Goal: Check status

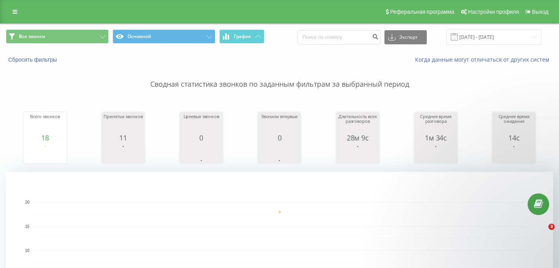
click at [471, 37] on input "[DATE] - [DATE]" at bounding box center [494, 36] width 95 height 15
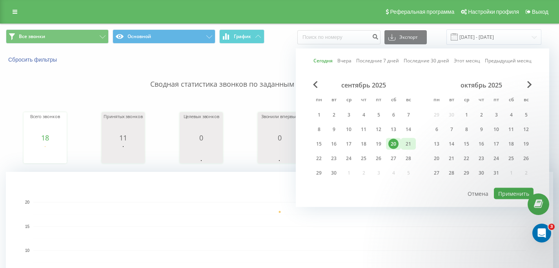
click at [409, 144] on div "21" at bounding box center [409, 144] width 10 height 10
click at [510, 194] on button "Применить" at bounding box center [514, 193] width 40 height 11
type input "[DATE] - [DATE]"
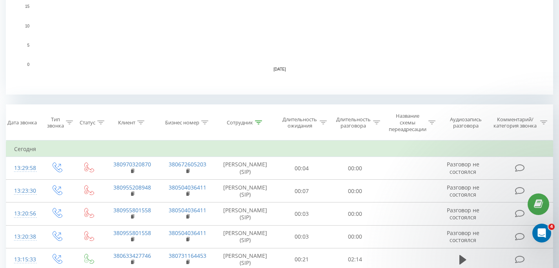
scroll to position [232, 0]
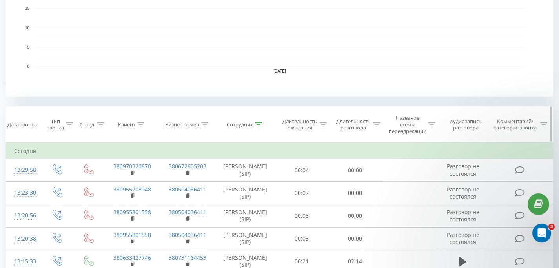
click at [257, 126] on div at bounding box center [258, 124] width 7 height 7
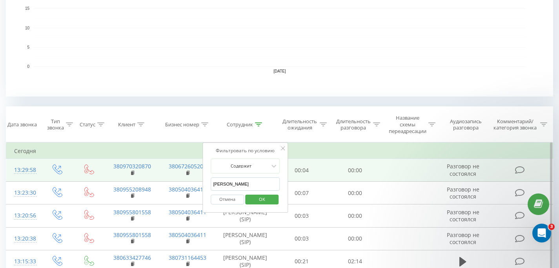
drag, startPoint x: 231, startPoint y: 185, endPoint x: 202, endPoint y: 177, distance: 29.9
type input "[PERSON_NAME]"
click button "OK" at bounding box center [261, 200] width 33 height 10
